Goal: Navigation & Orientation: Find specific page/section

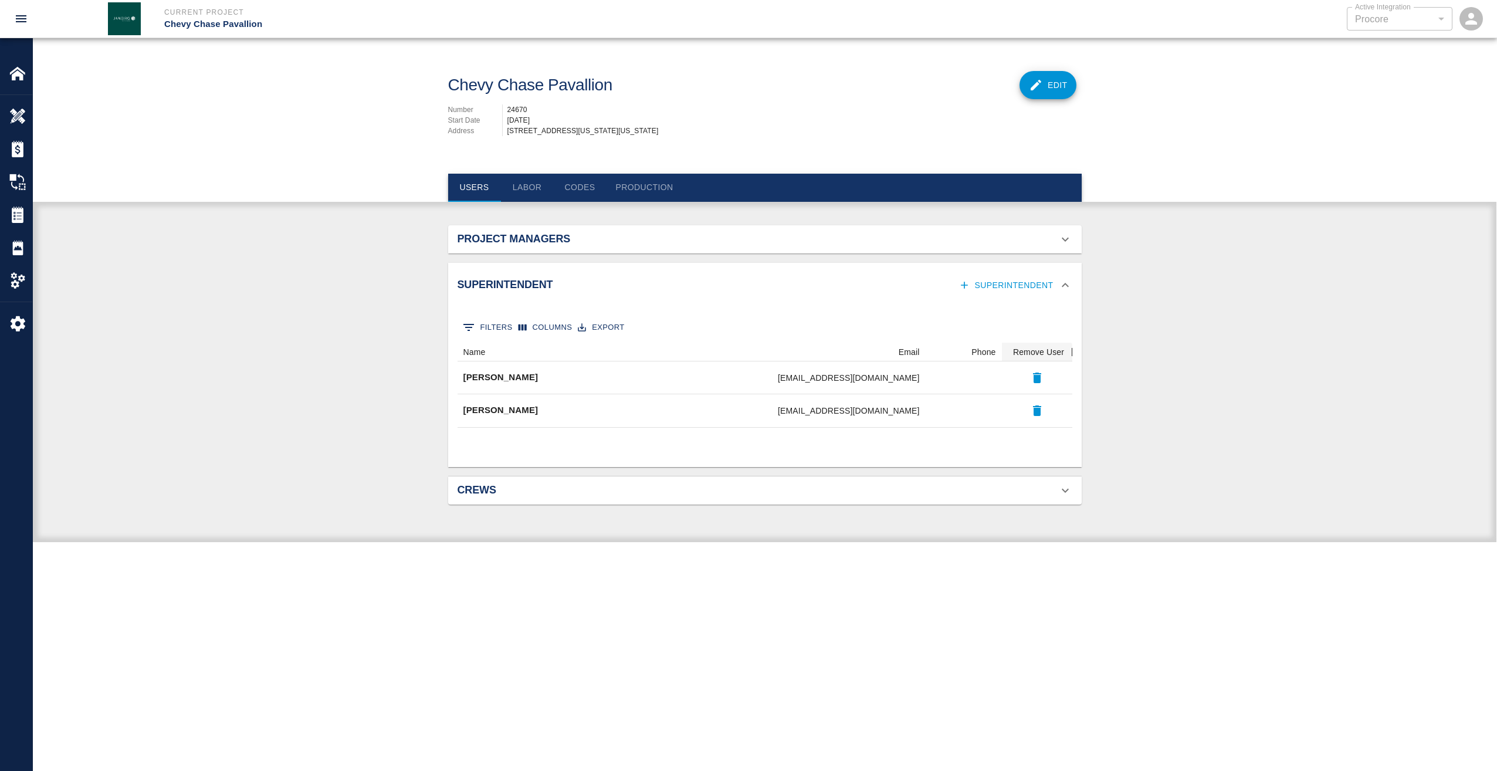
scroll to position [76, 606]
click at [17, 181] on img at bounding box center [17, 182] width 16 height 16
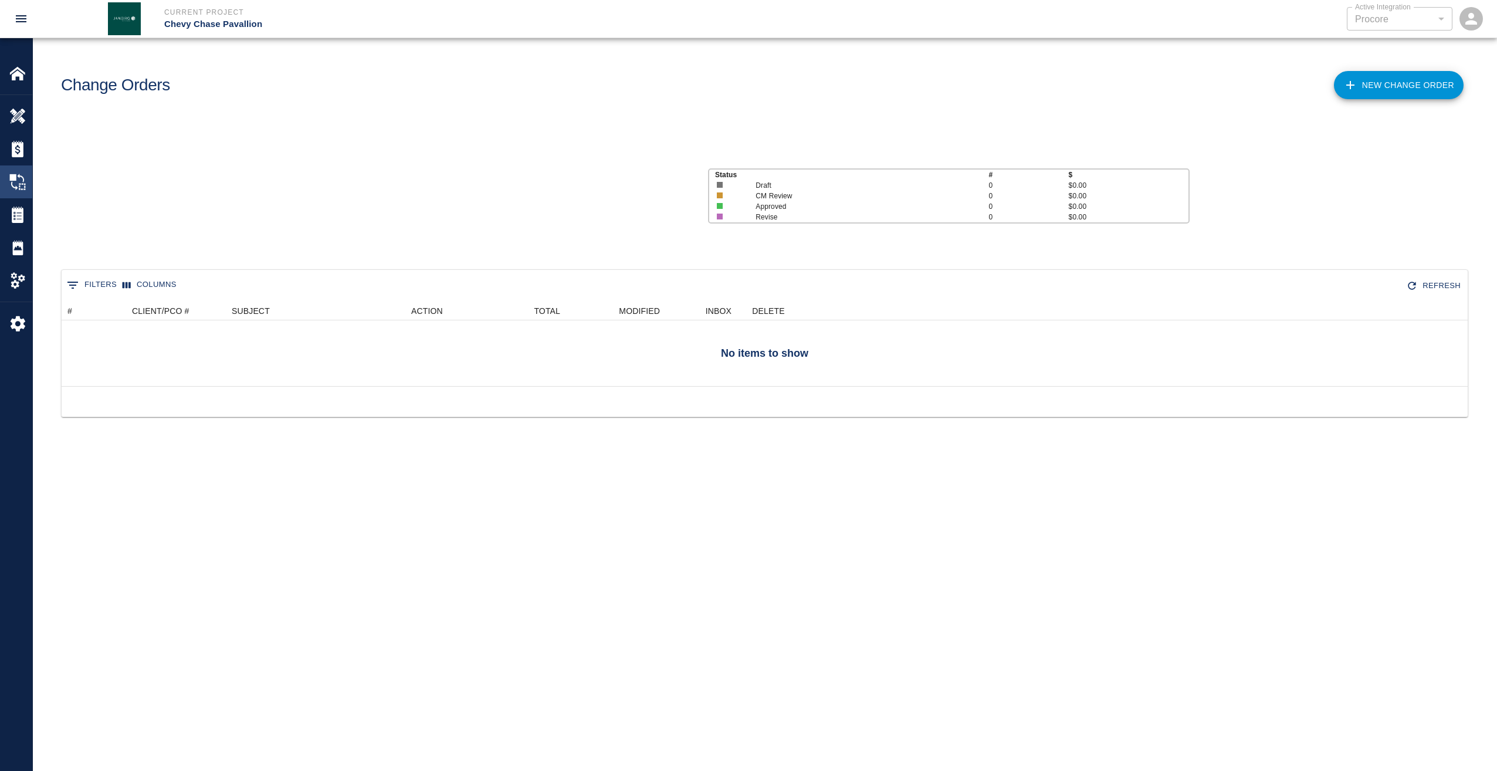
scroll to position [109, 1397]
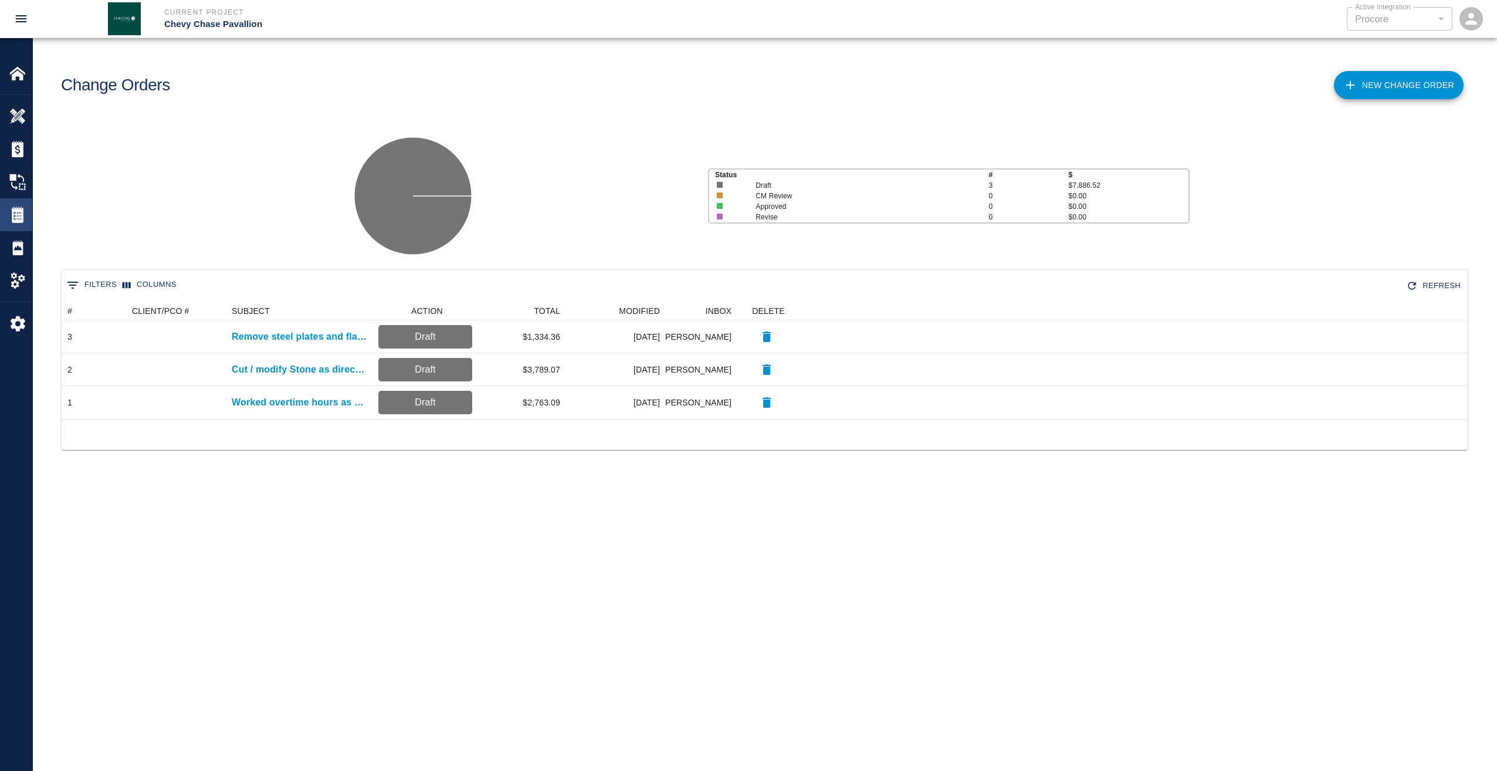
click at [15, 214] on img at bounding box center [17, 214] width 16 height 16
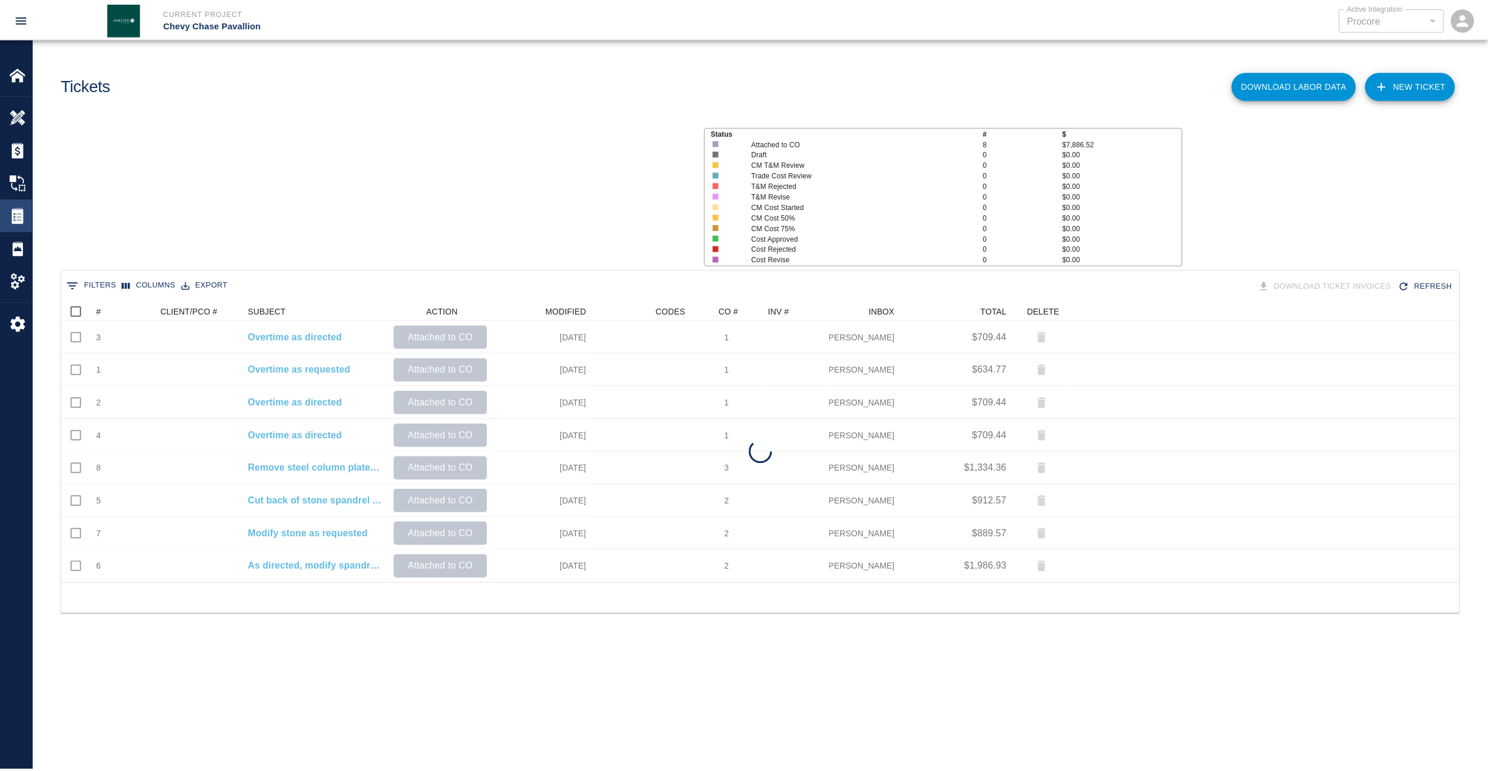
scroll to position [371, 1397]
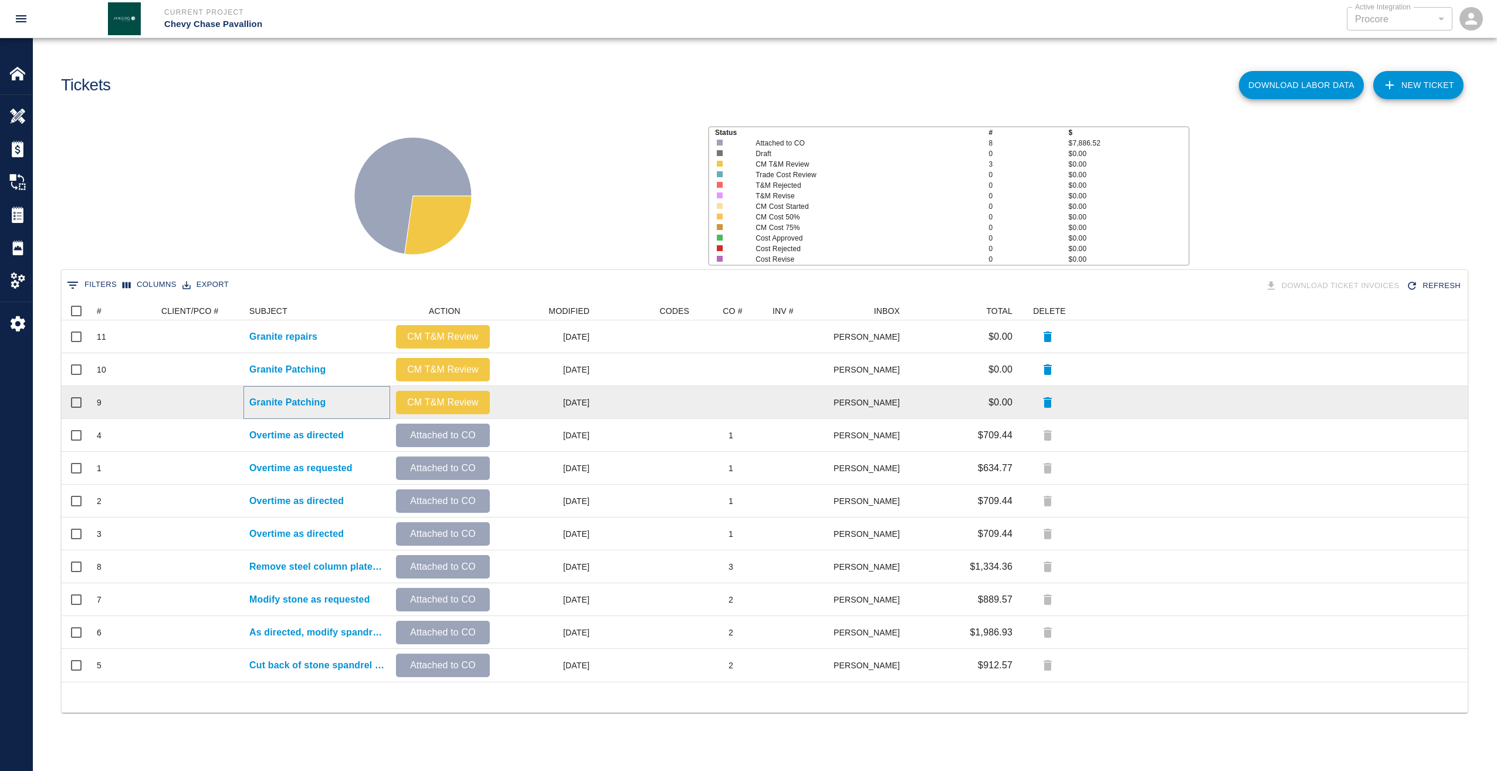
click at [293, 401] on p "Granite Patching" at bounding box center [287, 402] width 76 height 14
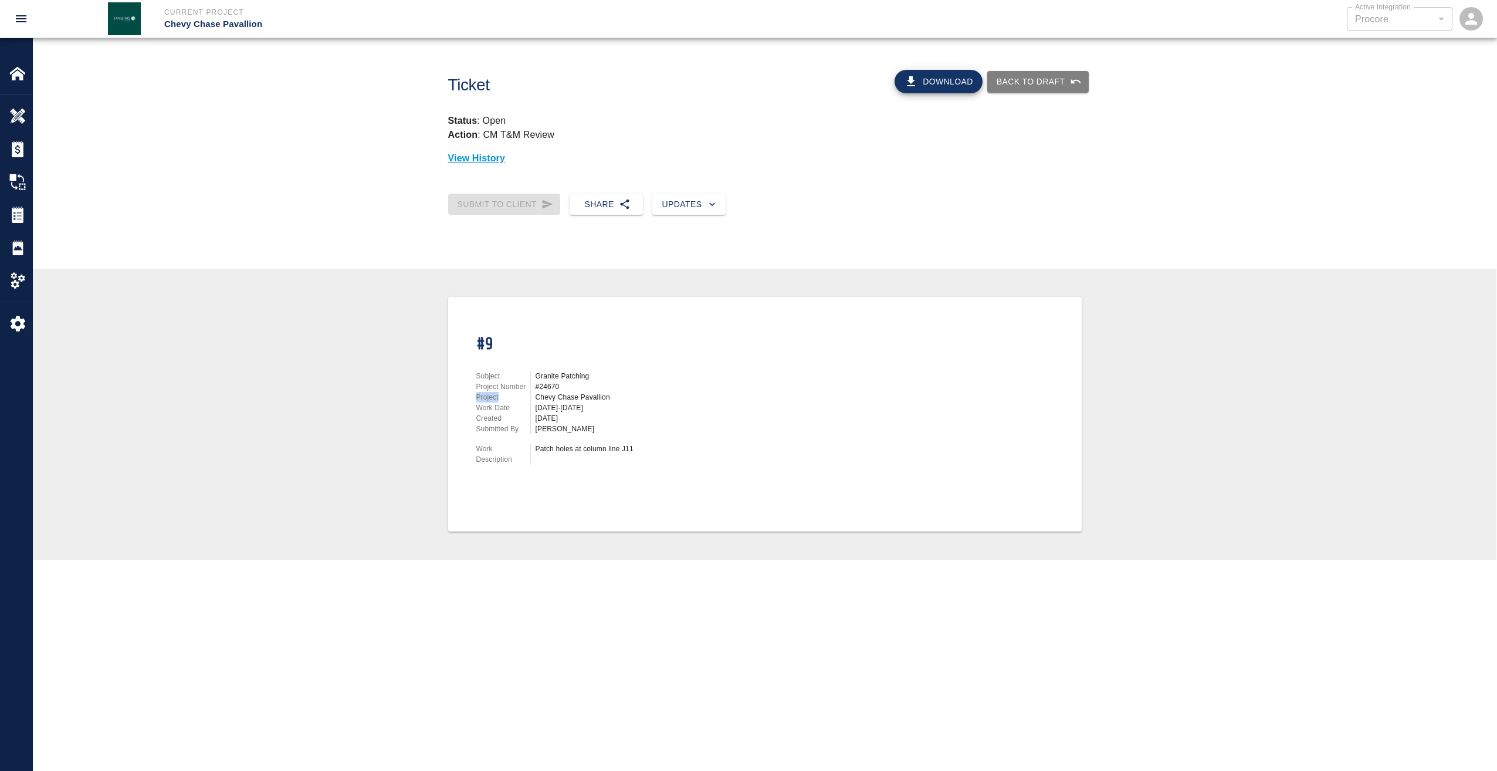
click at [293, 401] on div "#9 Subject Granite Patching Project Number #24670 Project Chevy [PERSON_NAME] W…" at bounding box center [764, 414] width 1407 height 235
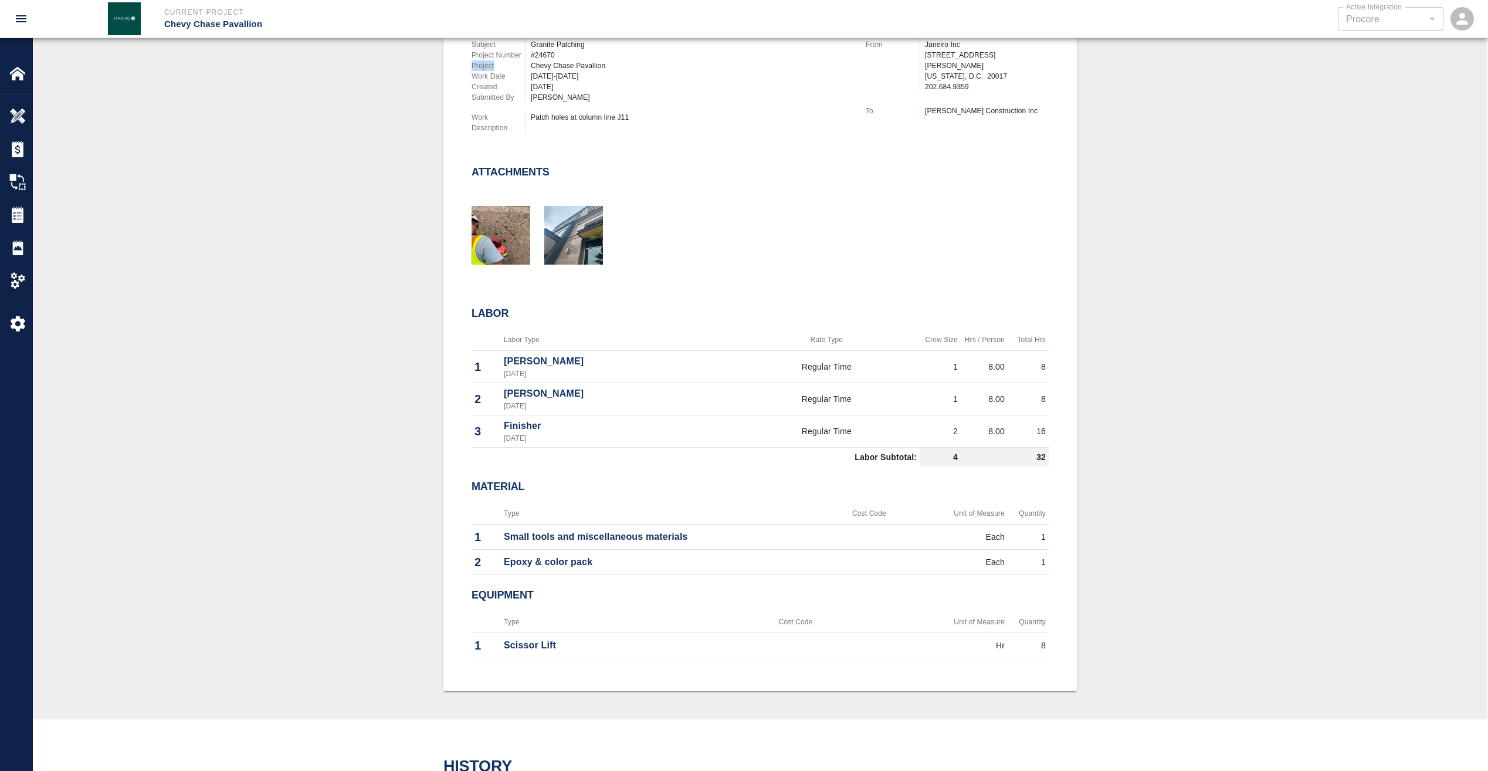
scroll to position [293, 0]
